Goal: Task Accomplishment & Management: Use online tool/utility

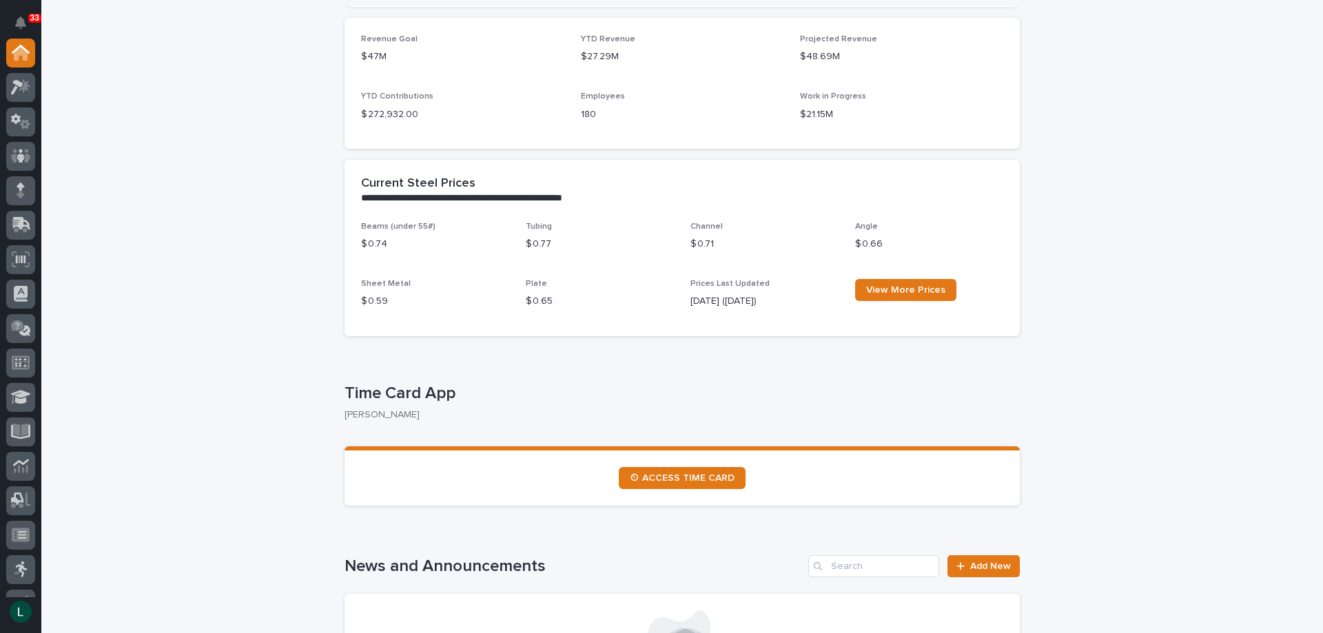
scroll to position [414, 0]
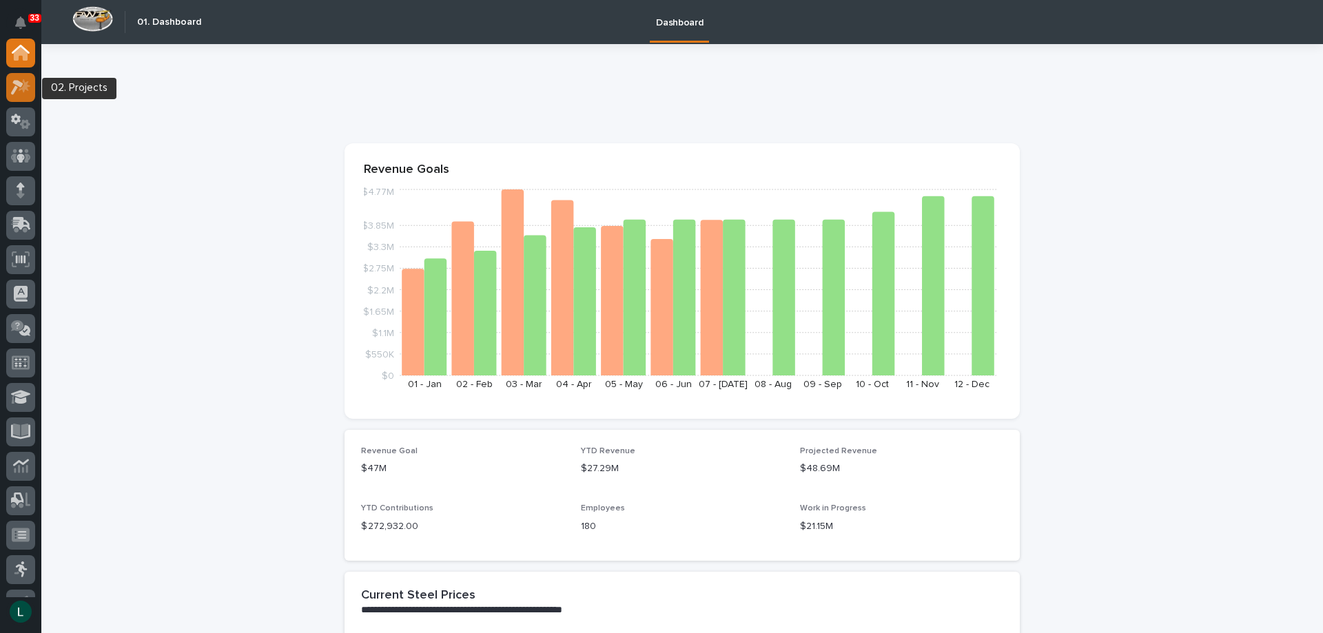
click at [22, 86] on icon at bounding box center [21, 87] width 20 height 16
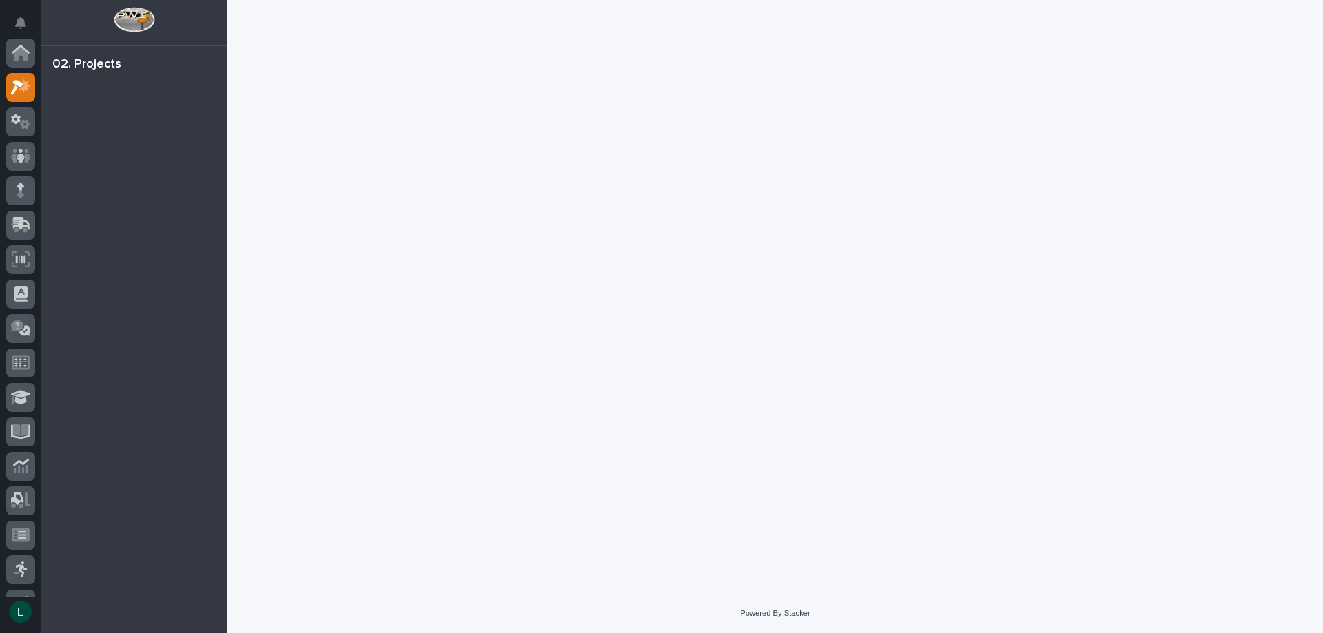
scroll to position [34, 0]
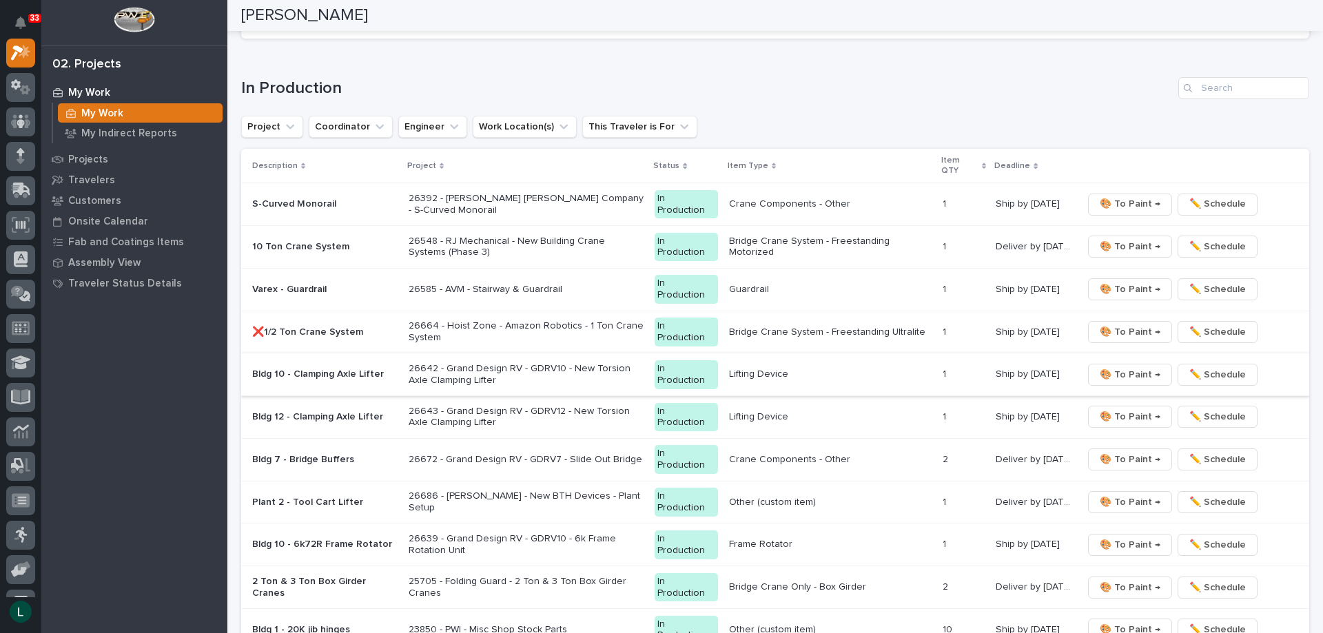
scroll to position [1310, 0]
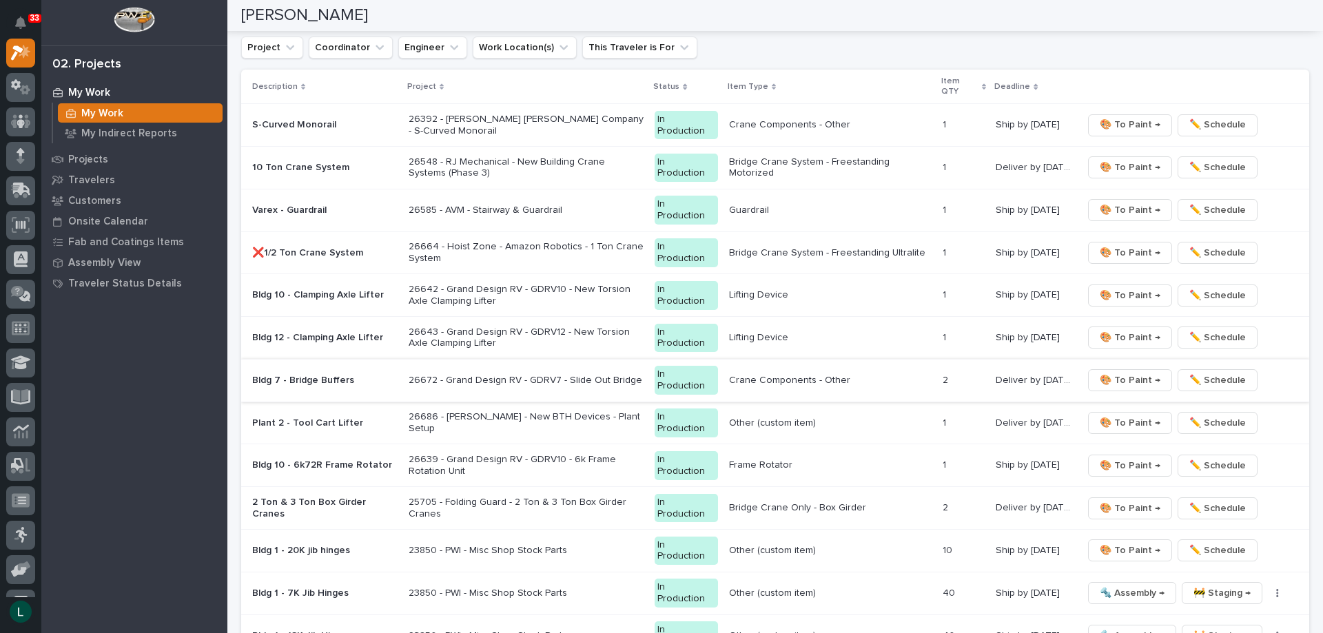
click at [1114, 378] on span "🎨 To Paint →" at bounding box center [1130, 380] width 61 height 17
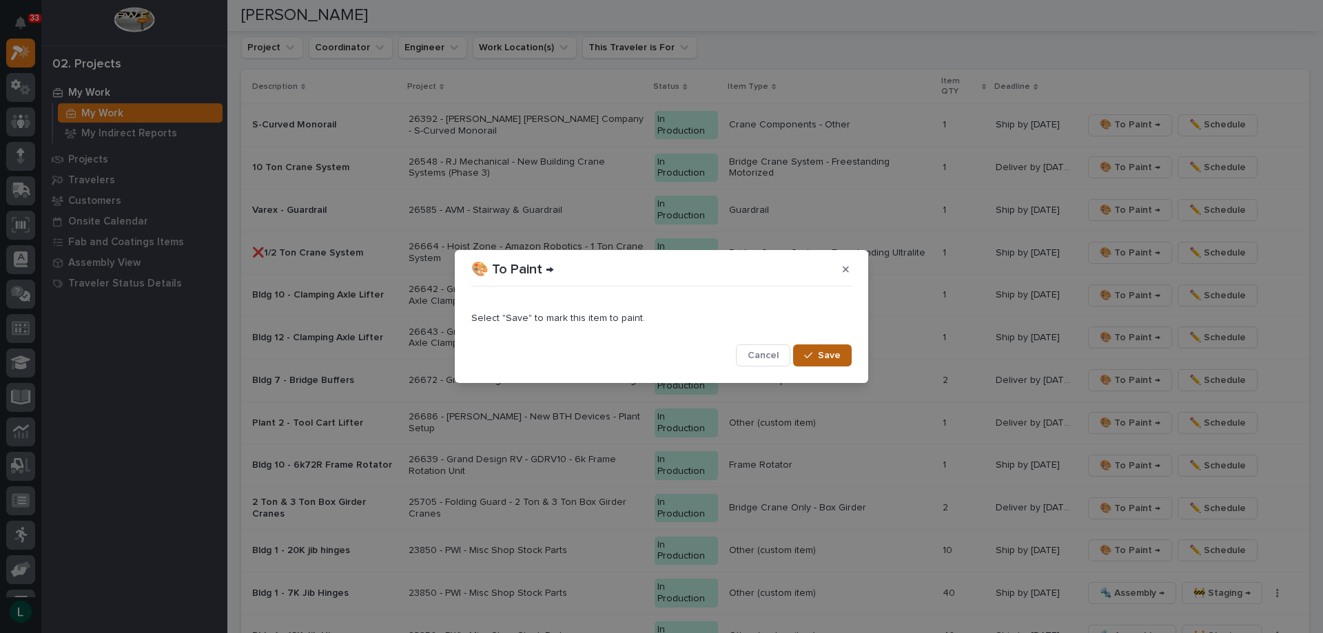
click at [829, 355] on span "Save" at bounding box center [829, 355] width 23 height 12
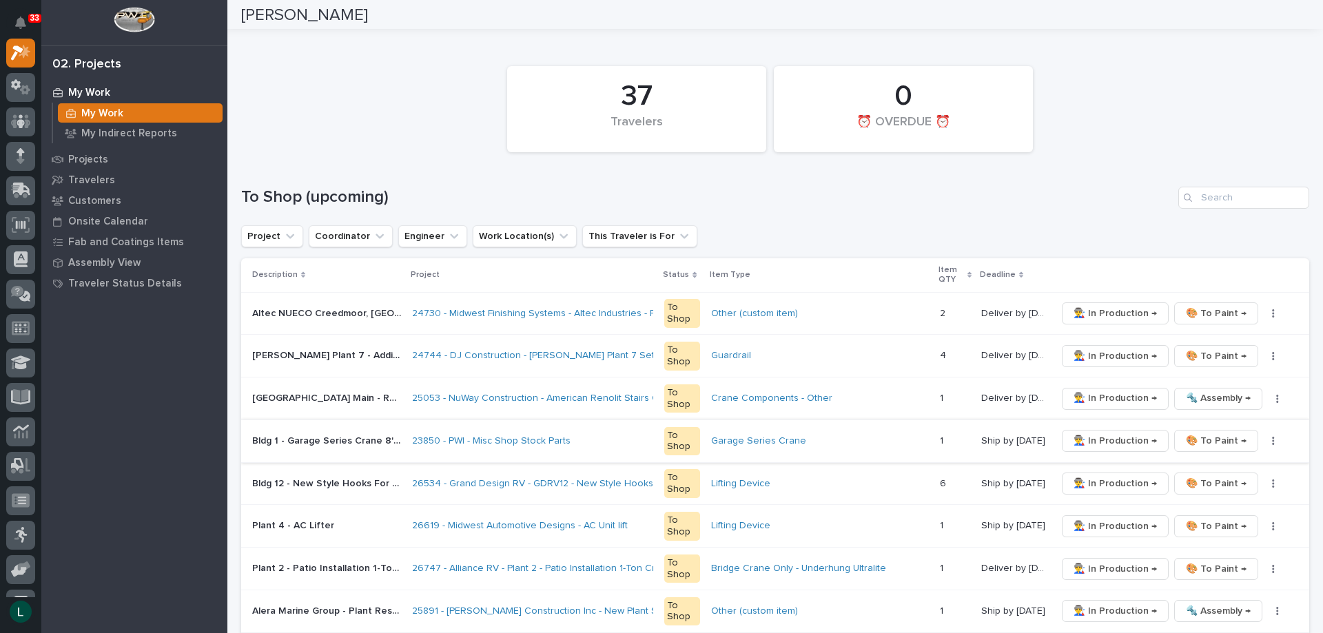
scroll to position [69, 0]
